Goal: Task Accomplishment & Management: Manage account settings

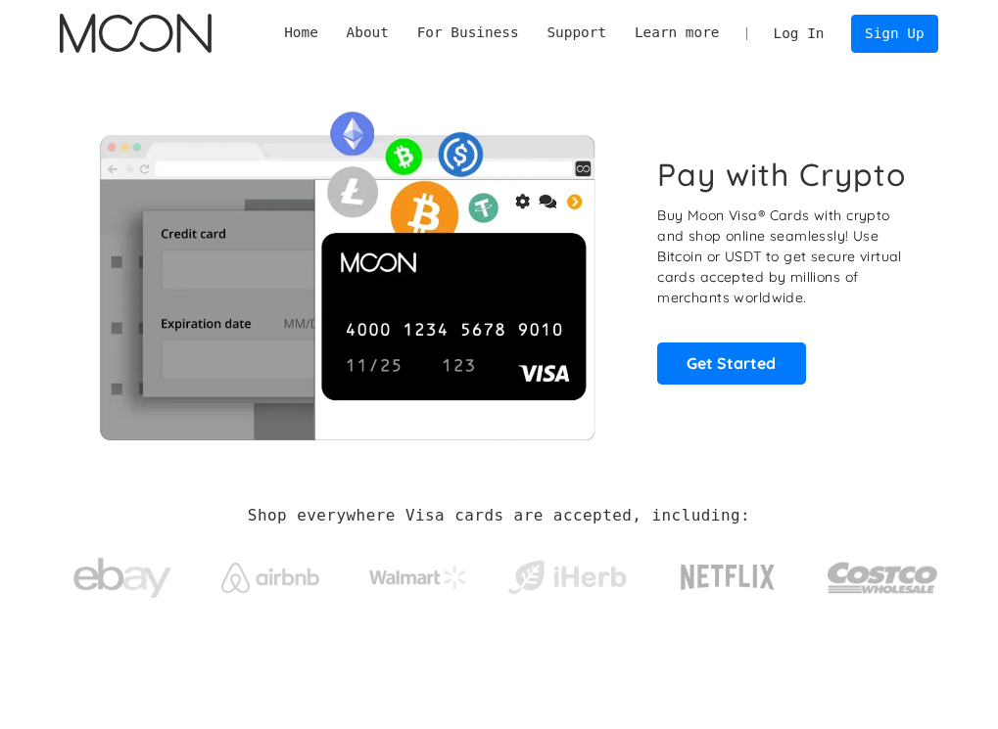
click at [813, 27] on link "Log In" at bounding box center [798, 34] width 79 height 36
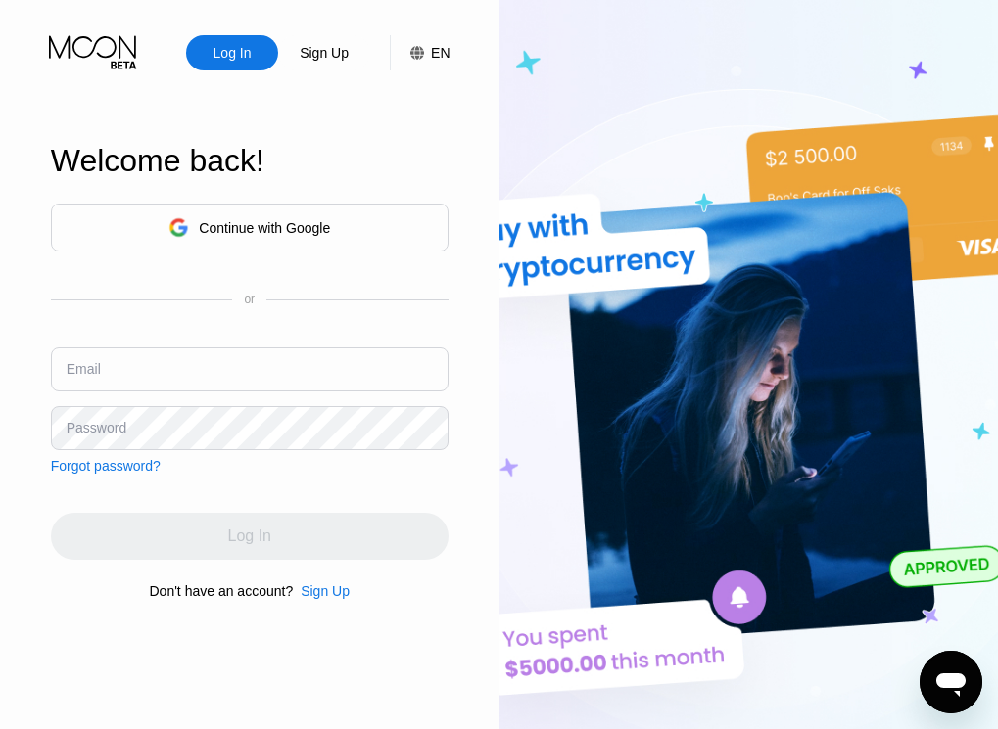
click at [154, 378] on input "text" at bounding box center [250, 370] width 398 height 44
type input "[EMAIL_ADDRESS][DOMAIN_NAME]"
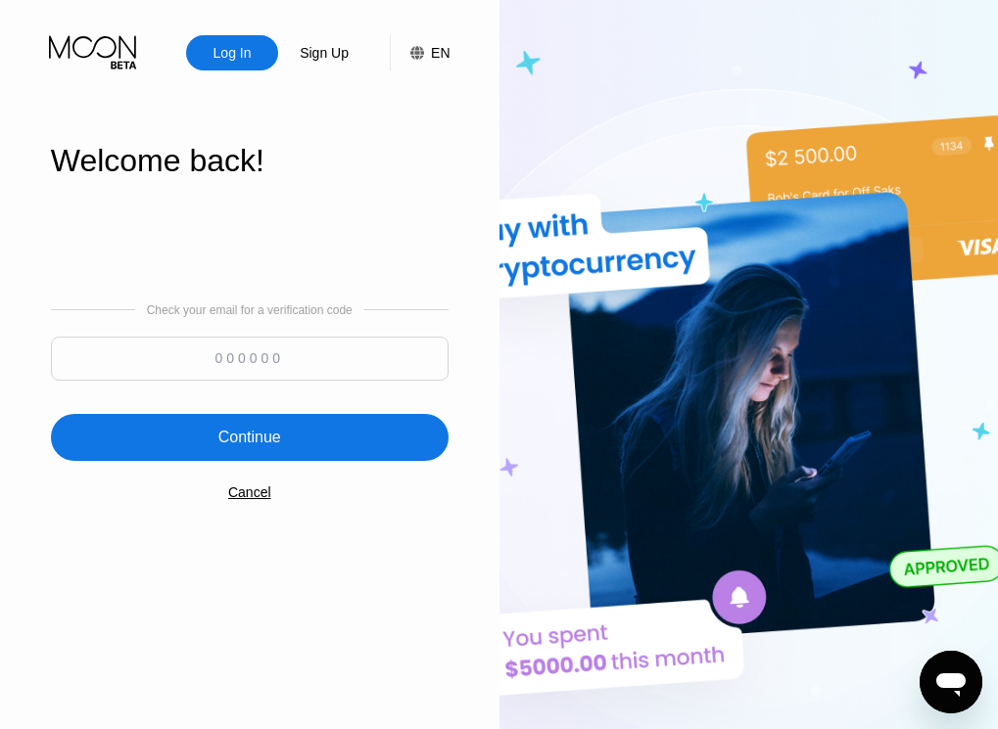
click at [279, 355] on input at bounding box center [250, 359] width 398 height 44
type input "441102"
click at [258, 455] on div "Continue" at bounding box center [250, 437] width 398 height 47
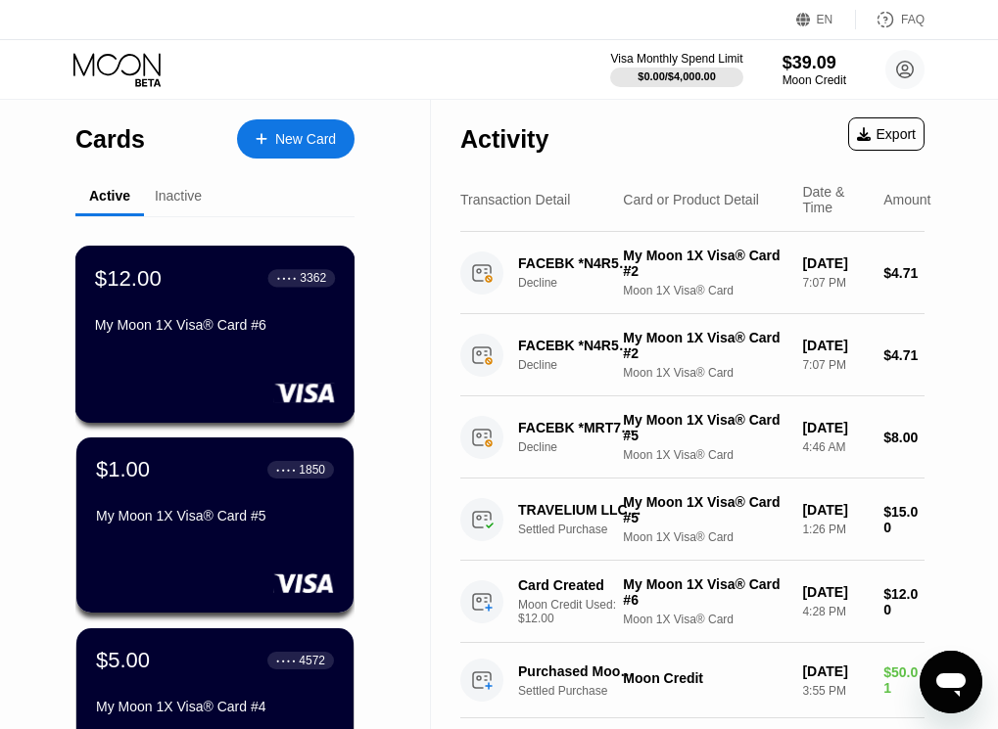
click at [209, 303] on div "$12.00 ● ● ● ● 3362 My Moon 1X Visa® Card #6" at bounding box center [215, 302] width 240 height 75
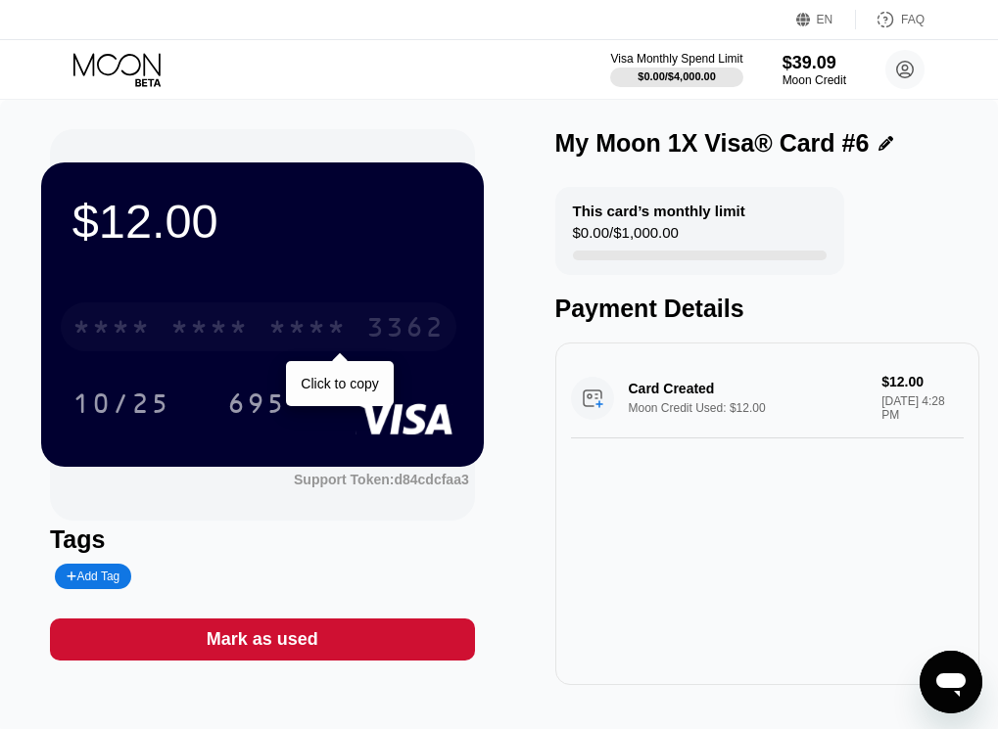
click at [259, 329] on div "* * * * * * * * * * * * 3362" at bounding box center [259, 327] width 396 height 49
